Goal: Transaction & Acquisition: Purchase product/service

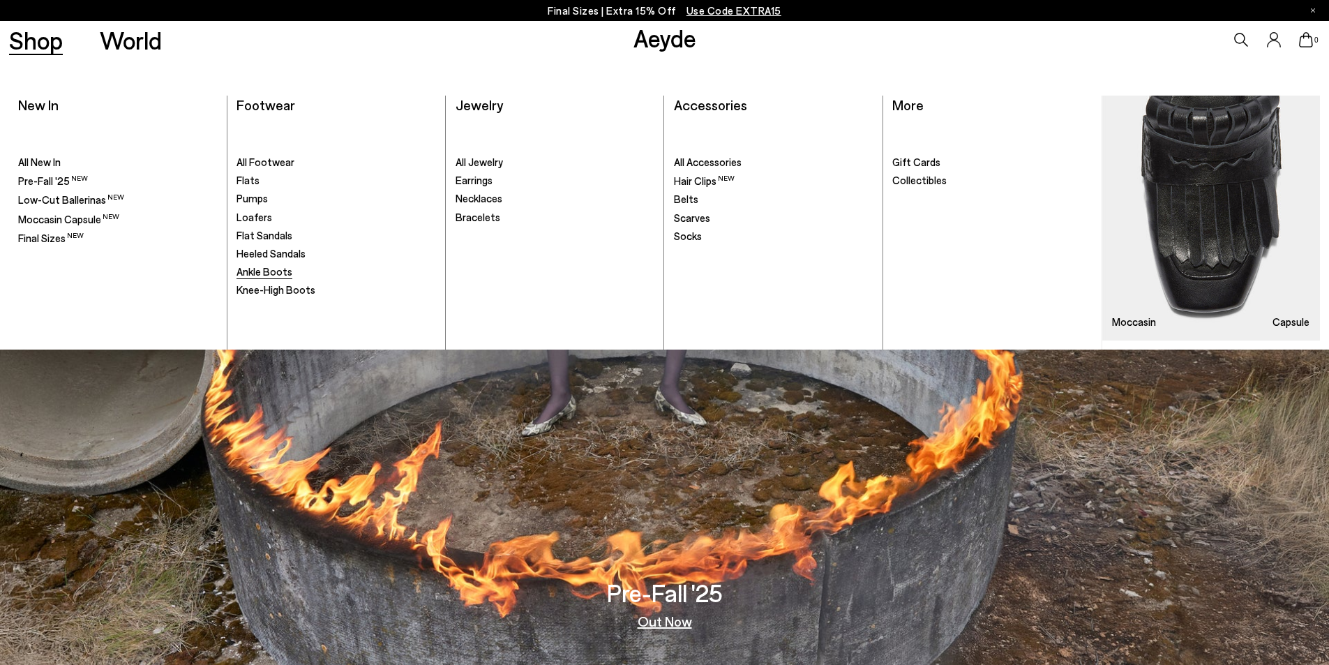
click at [277, 275] on span "Ankle Boots" at bounding box center [264, 271] width 56 height 13
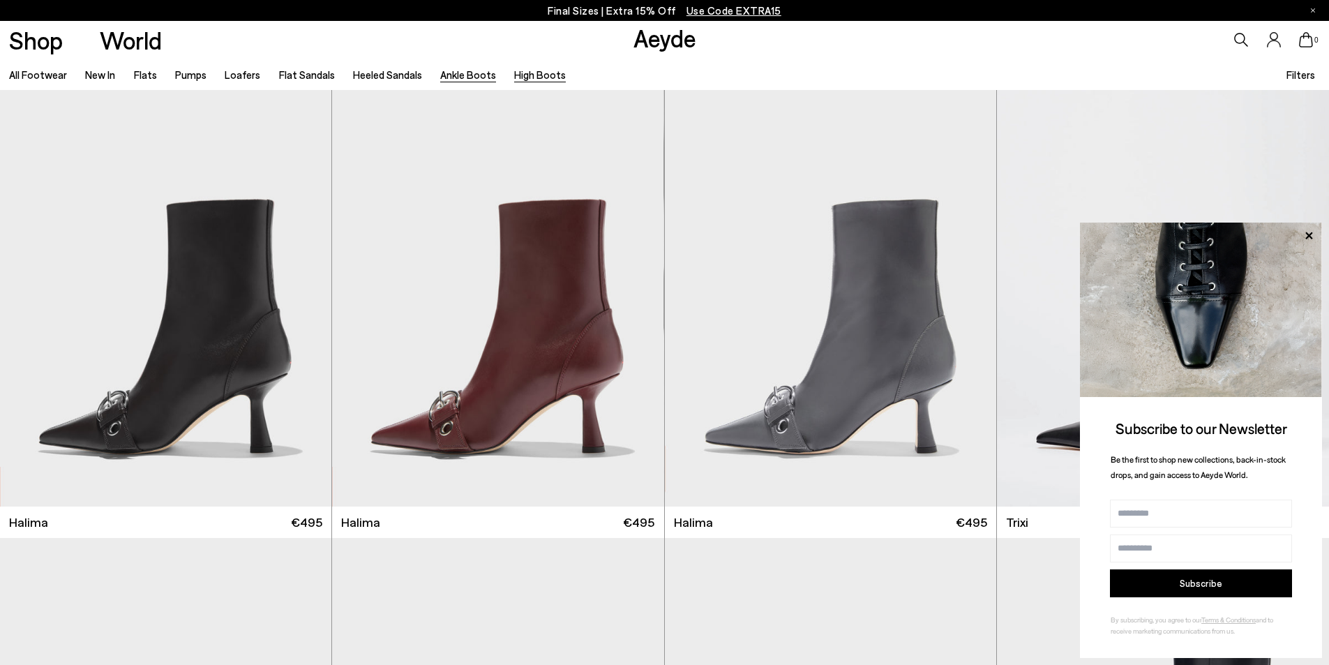
click at [527, 76] on link "High Boots" at bounding box center [540, 74] width 52 height 13
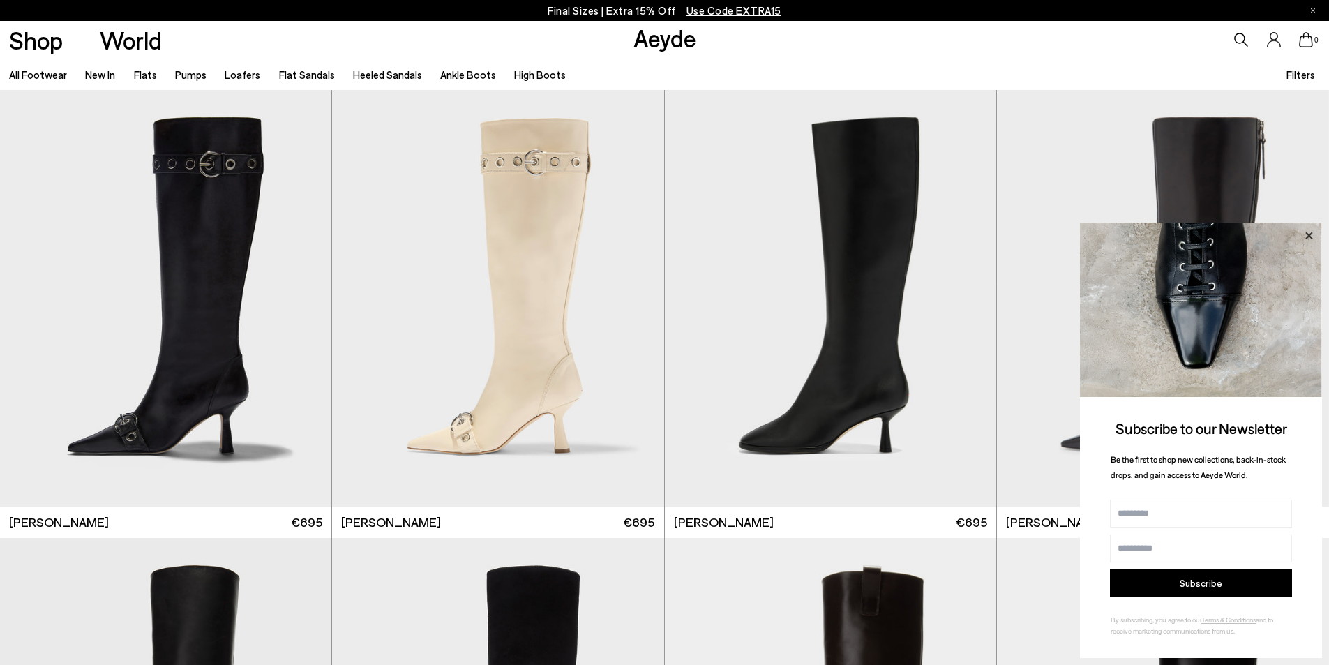
click at [1309, 230] on icon at bounding box center [1308, 236] width 18 height 18
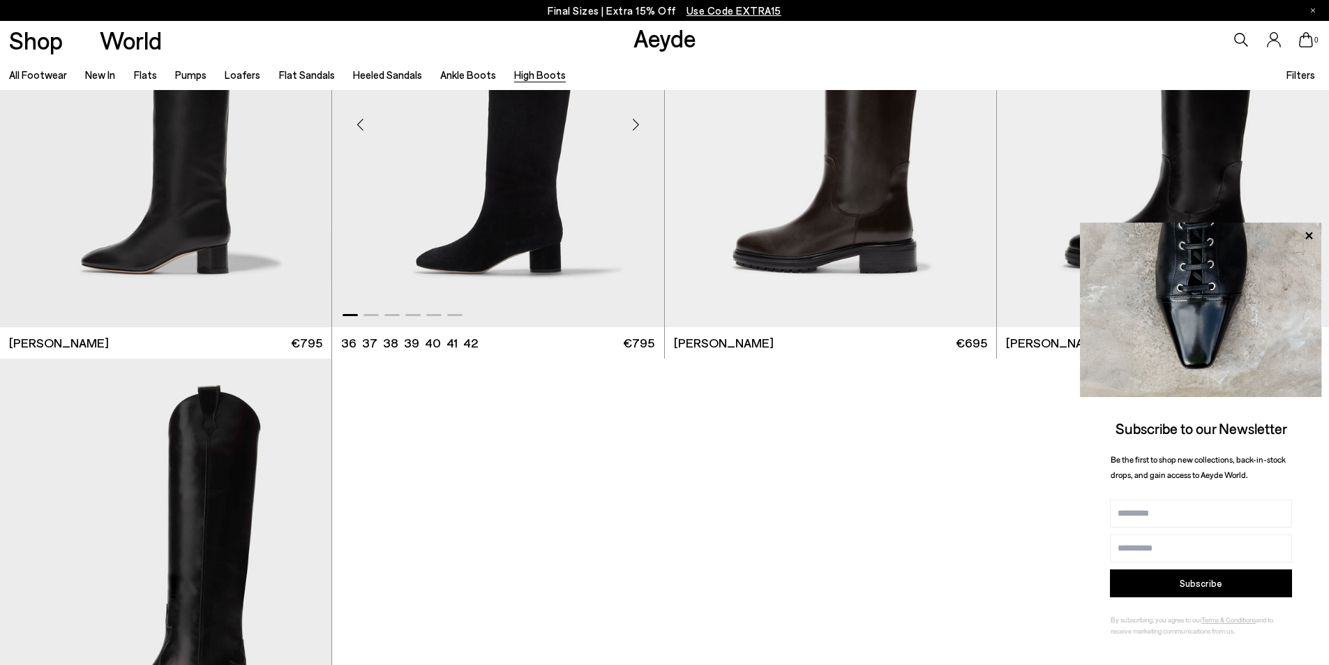
scroll to position [488, 0]
